Goal: Task Accomplishment & Management: Use online tool/utility

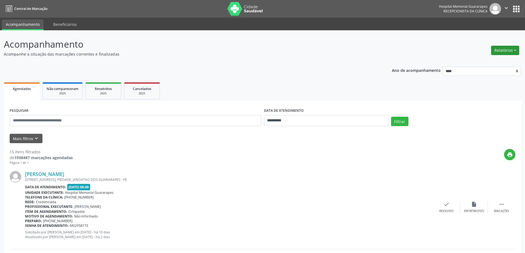
click at [508, 51] on button "Relatórios" at bounding box center [505, 50] width 28 height 9
click at [465, 62] on link "Agendamentos" at bounding box center [489, 62] width 59 height 8
select select "*"
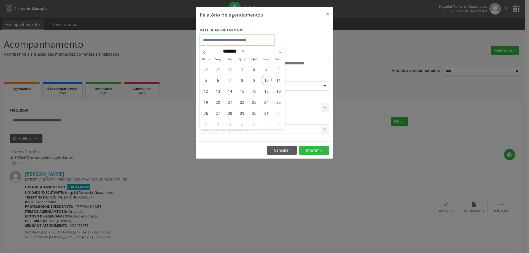
click at [237, 43] on input "text" at bounding box center [237, 40] width 74 height 11
click at [219, 89] on span "13" at bounding box center [217, 91] width 11 height 11
type input "**********"
click at [219, 89] on span "13" at bounding box center [217, 91] width 11 height 11
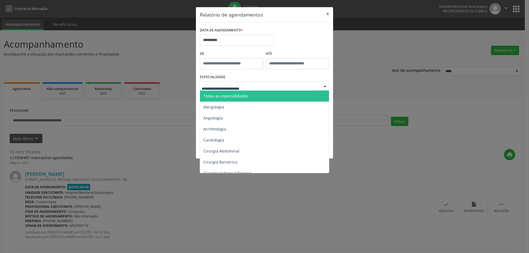
click at [244, 82] on div at bounding box center [264, 85] width 129 height 9
click at [242, 95] on span "Todas as especialidades" at bounding box center [225, 95] width 45 height 5
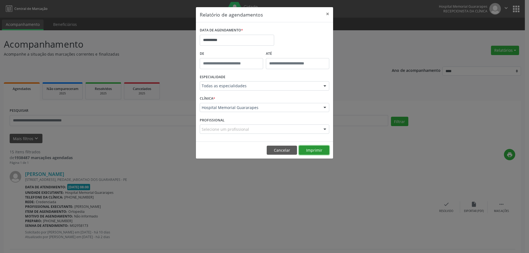
click at [323, 153] on button "Imprimir" at bounding box center [314, 150] width 30 height 9
